Goal: Task Accomplishment & Management: Manage account settings

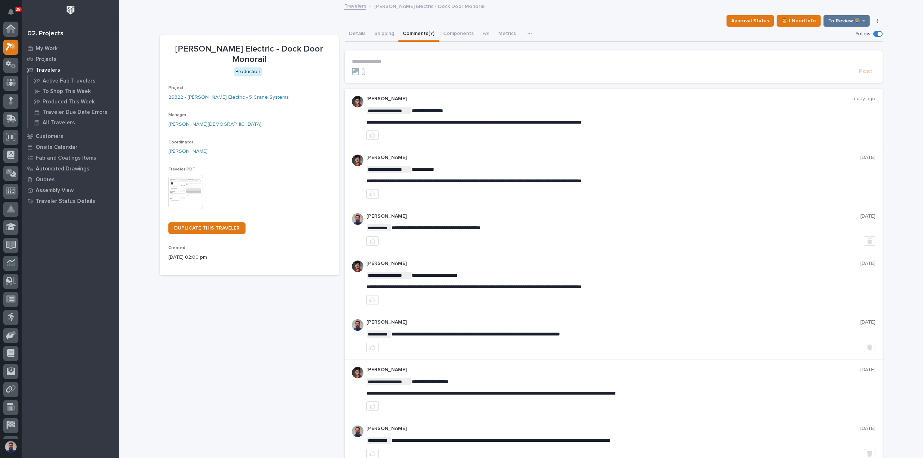
scroll to position [18, 0]
drag, startPoint x: 409, startPoint y: 109, endPoint x: 640, endPoint y: 123, distance: 232.2
click at [640, 123] on p "**********" at bounding box center [620, 122] width 509 height 6
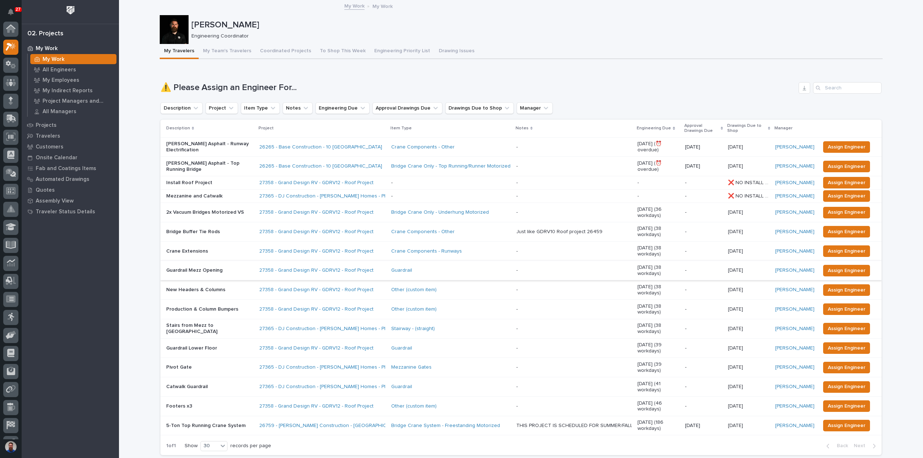
scroll to position [18, 0]
click at [199, 384] on p "Catwalk Guardrail" at bounding box center [209, 387] width 87 height 6
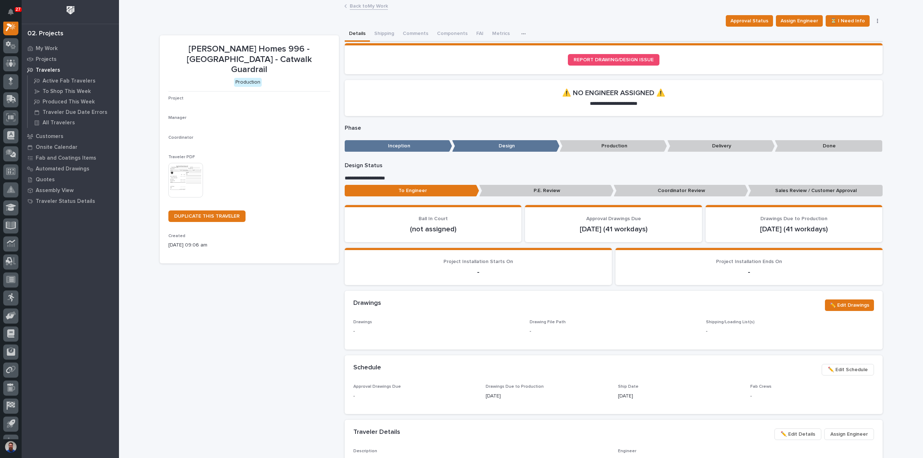
scroll to position [18, 0]
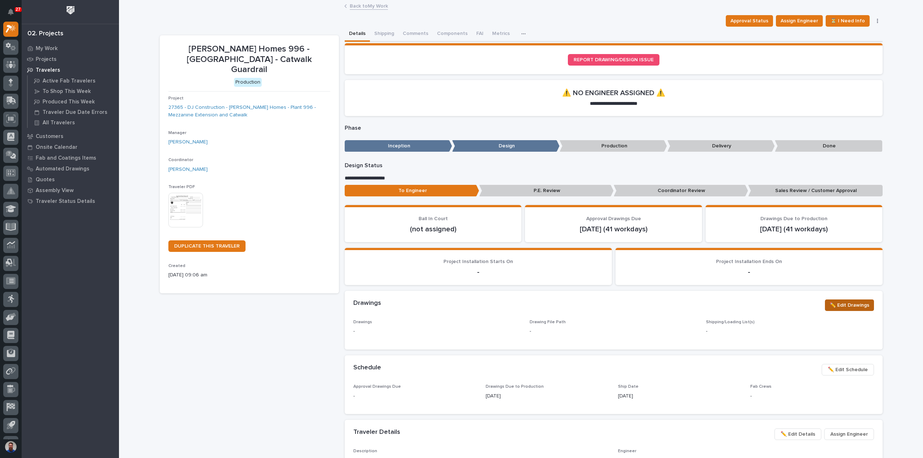
click at [841, 307] on span "✏️ Edit Drawings" at bounding box center [849, 305] width 40 height 9
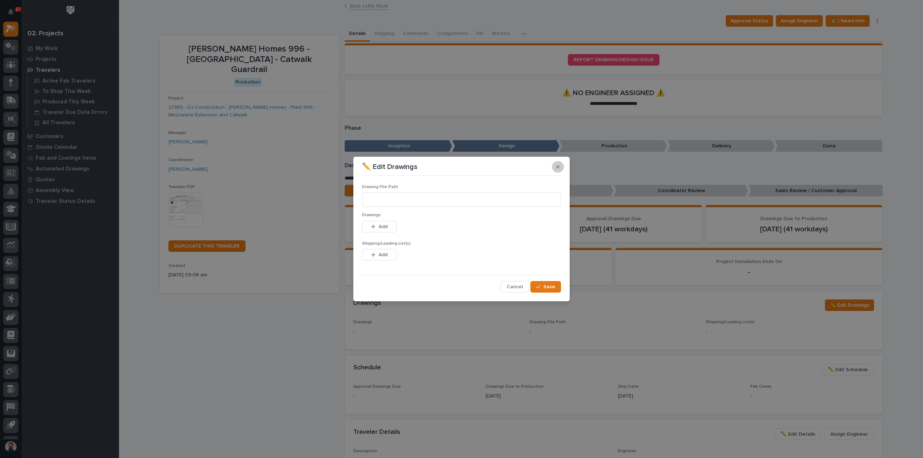
click at [556, 164] on button "button" at bounding box center [558, 167] width 12 height 12
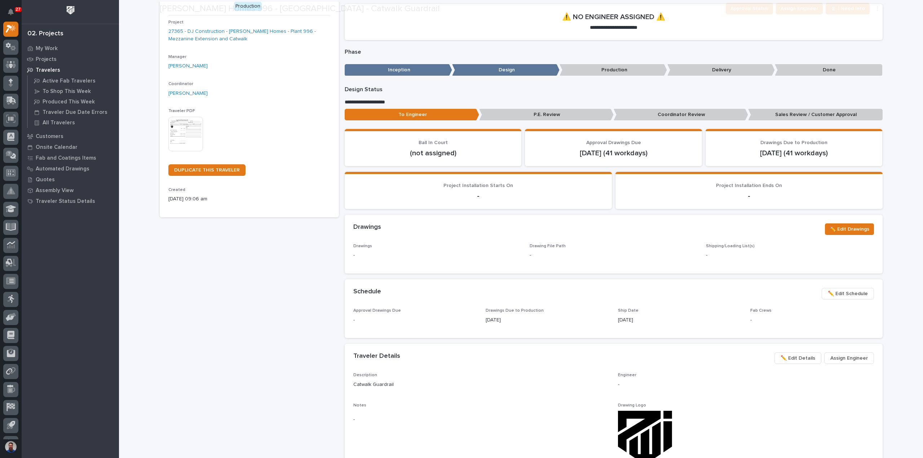
scroll to position [96, 0]
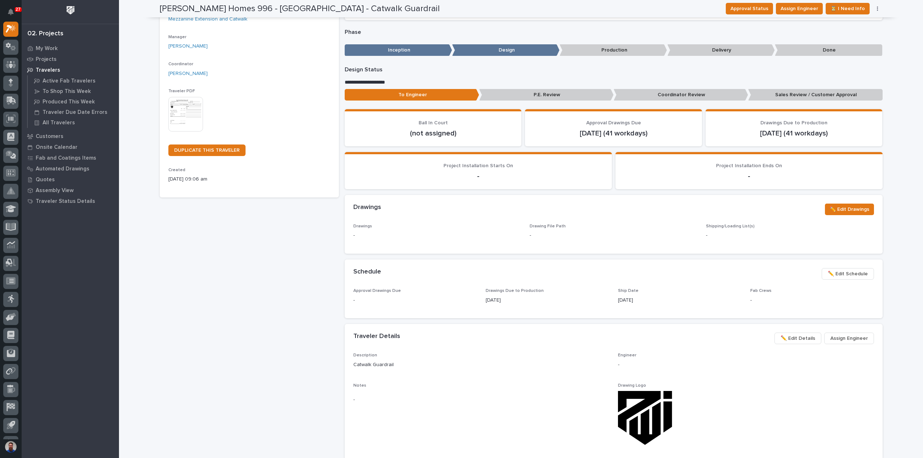
click at [800, 340] on span "✏️ Edit Details" at bounding box center [797, 338] width 35 height 9
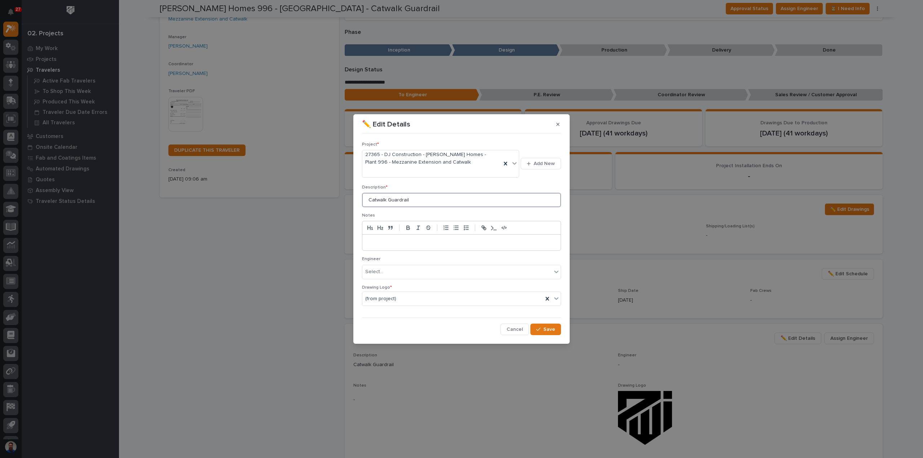
click at [385, 199] on input "Catwalk Guardrail" at bounding box center [461, 200] width 199 height 14
type input "Catwalk Removable Guardrail"
click at [541, 328] on div "button" at bounding box center [539, 329] width 7 height 5
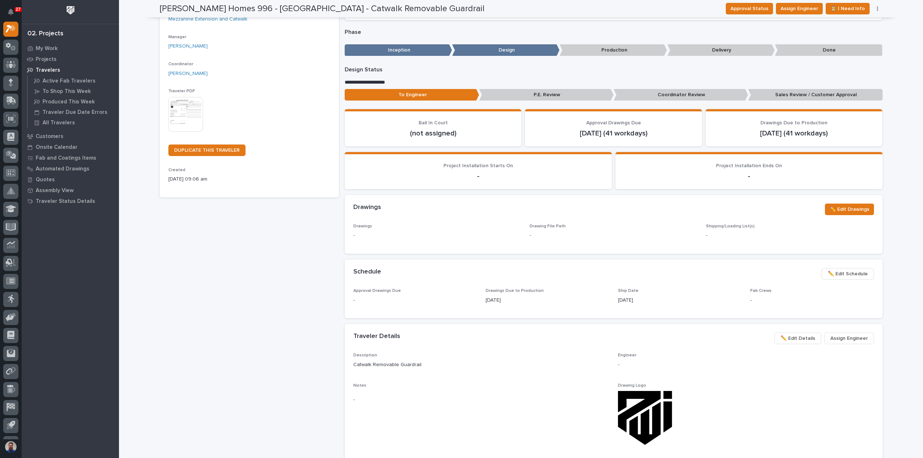
click at [247, 308] on div "[PERSON_NAME] Homes 996 - [GEOGRAPHIC_DATA] - Catwalk Removable Guardrail Produ…" at bounding box center [249, 307] width 179 height 737
click at [839, 333] on button "Assign Engineer" at bounding box center [849, 339] width 50 height 12
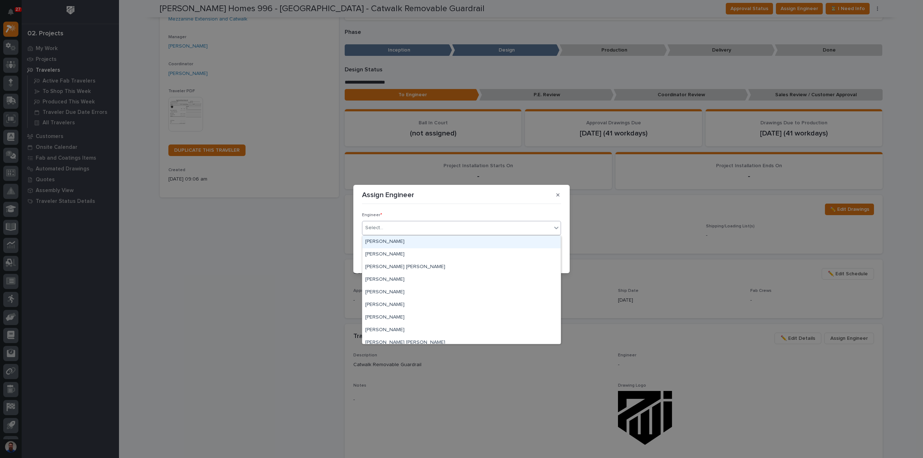
click at [397, 230] on div "Select..." at bounding box center [456, 228] width 189 height 12
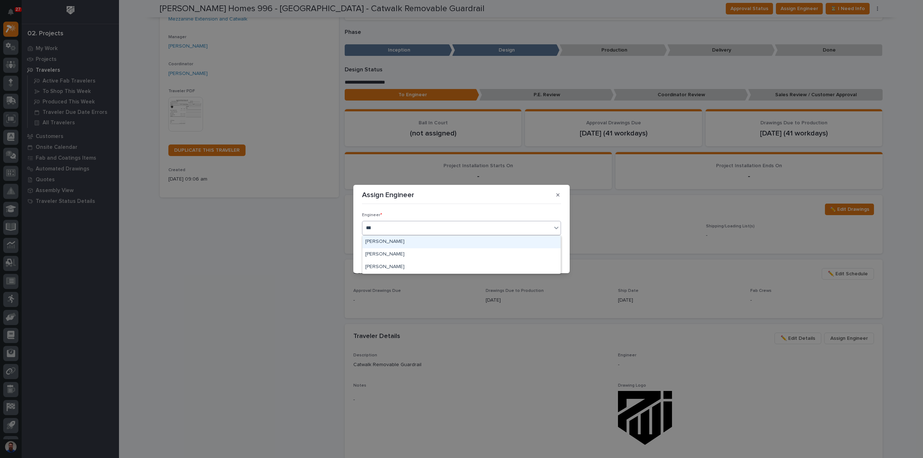
type input "****"
click at [537, 256] on icon "button" at bounding box center [538, 258] width 4 height 5
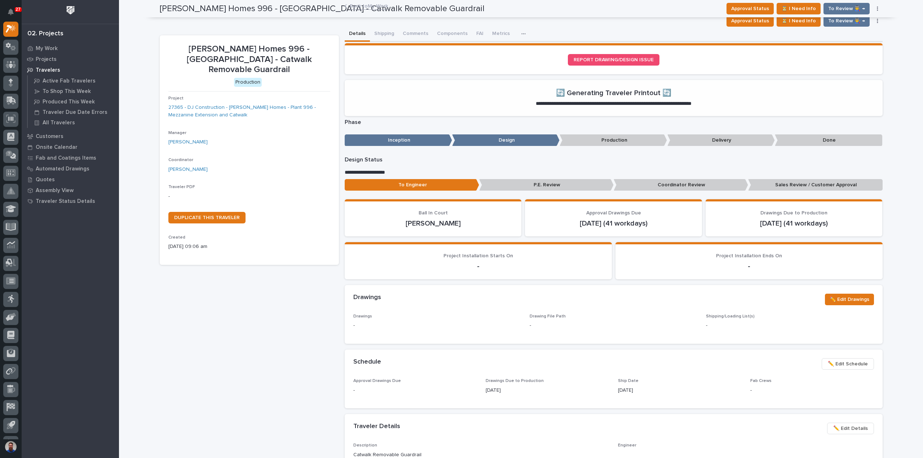
scroll to position [0, 0]
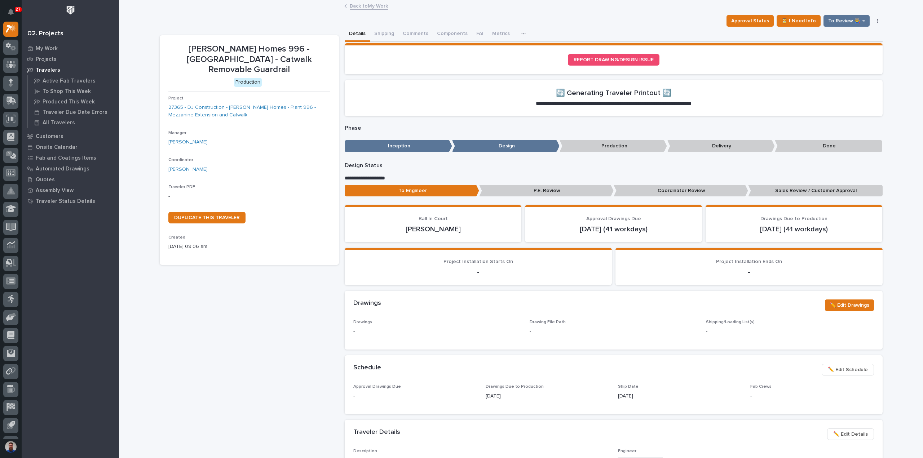
click at [362, 6] on link "Back to My Work" at bounding box center [369, 5] width 38 height 8
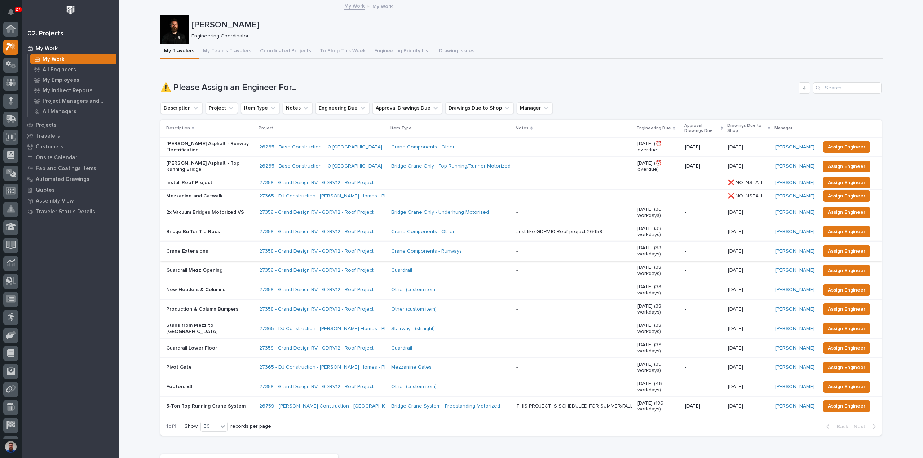
scroll to position [19, 0]
